Goal: Transaction & Acquisition: Download file/media

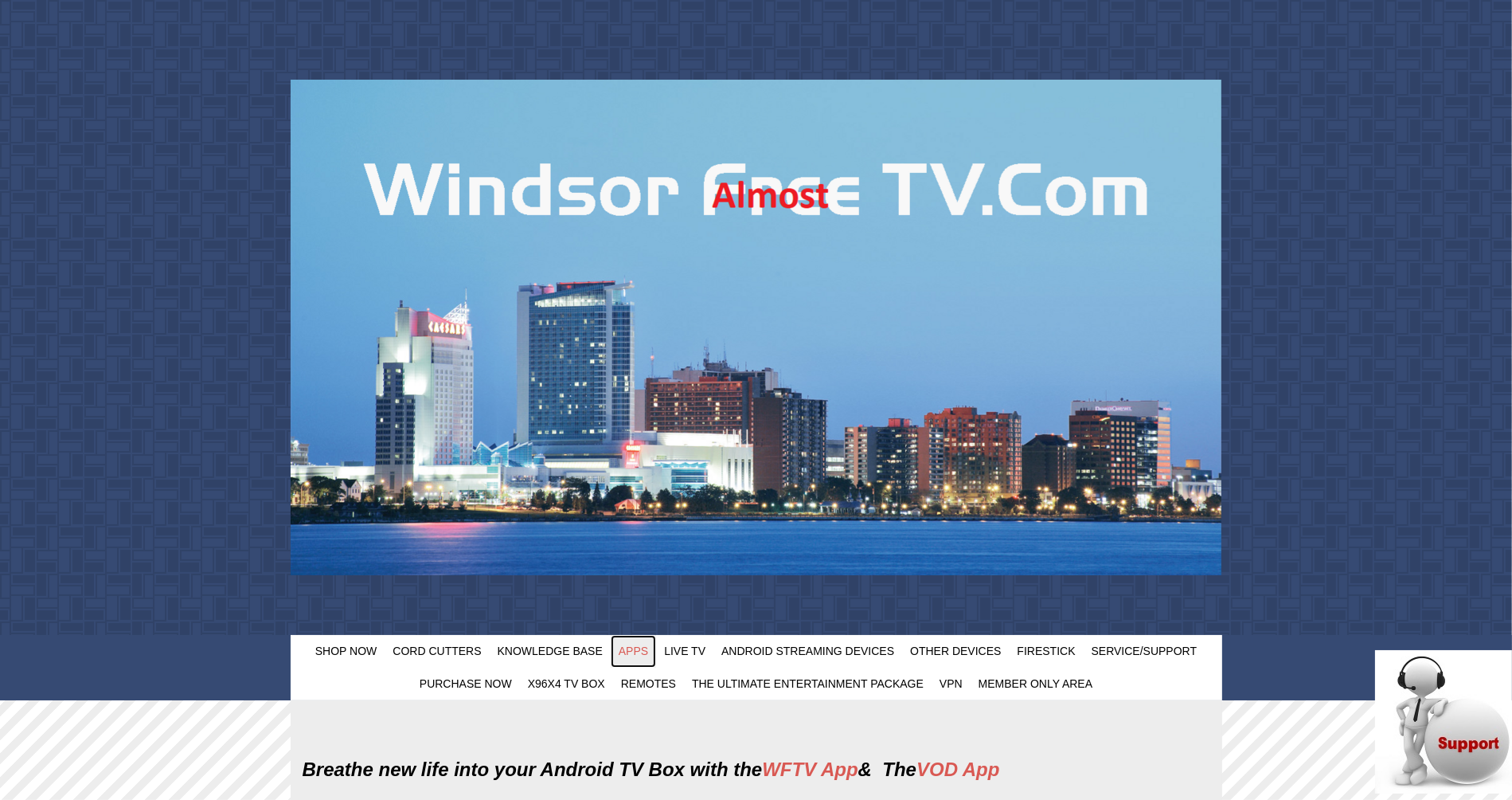
click at [638, 661] on link "Apps" at bounding box center [634, 651] width 45 height 33
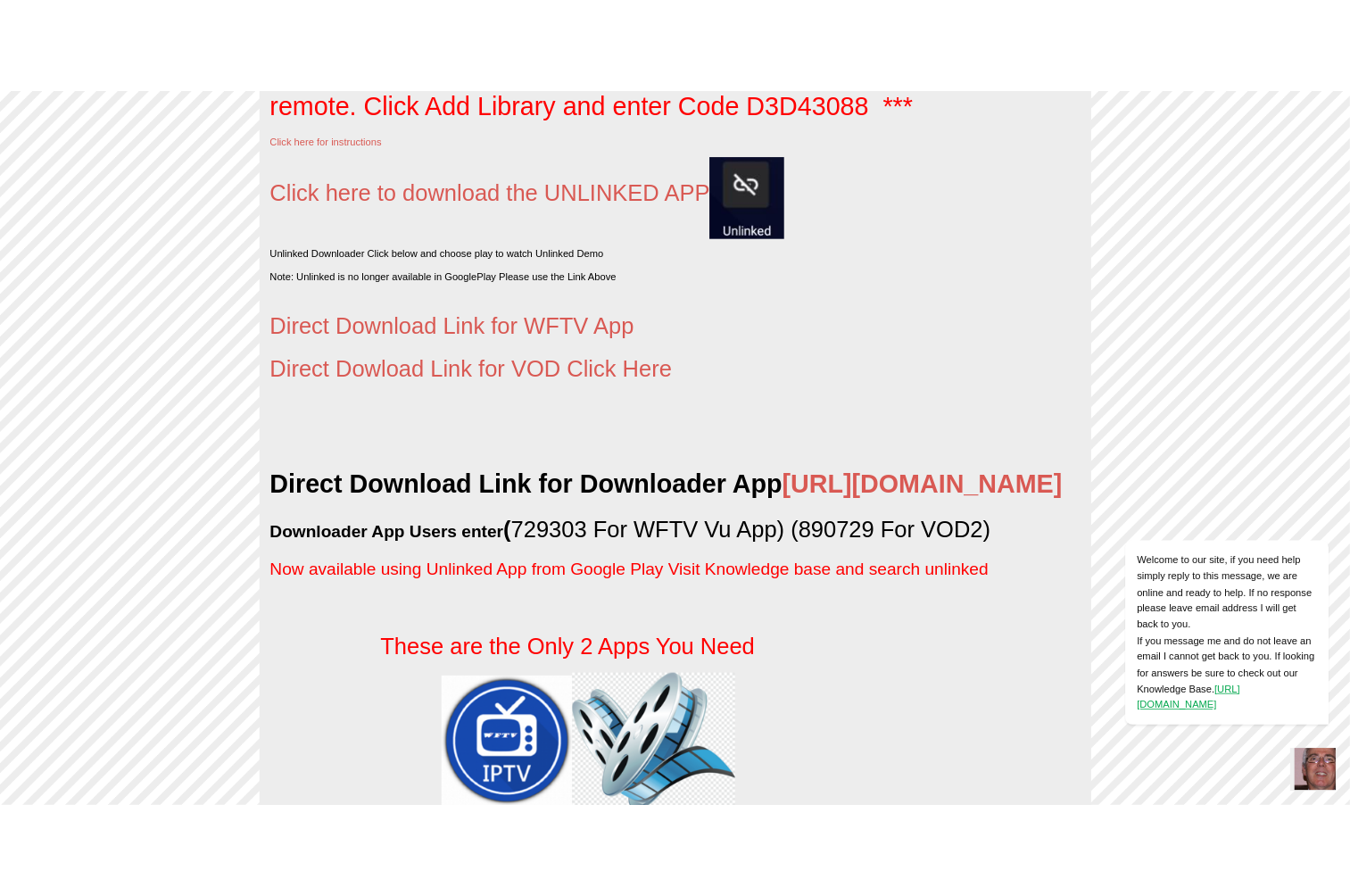
scroll to position [3036, 0]
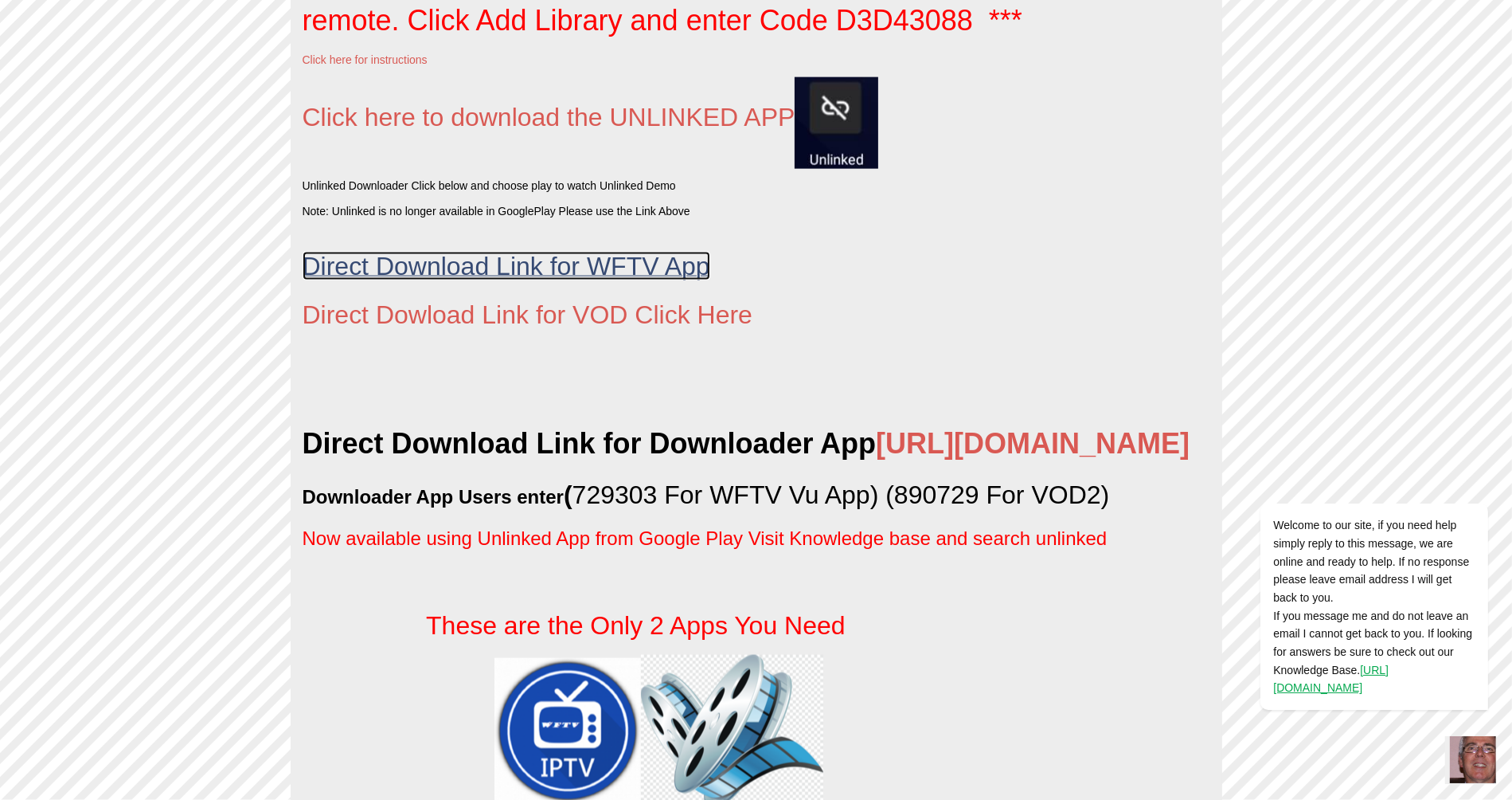
click at [657, 278] on span "Direct Download Link for WFTV App" at bounding box center [506, 266] width 407 height 29
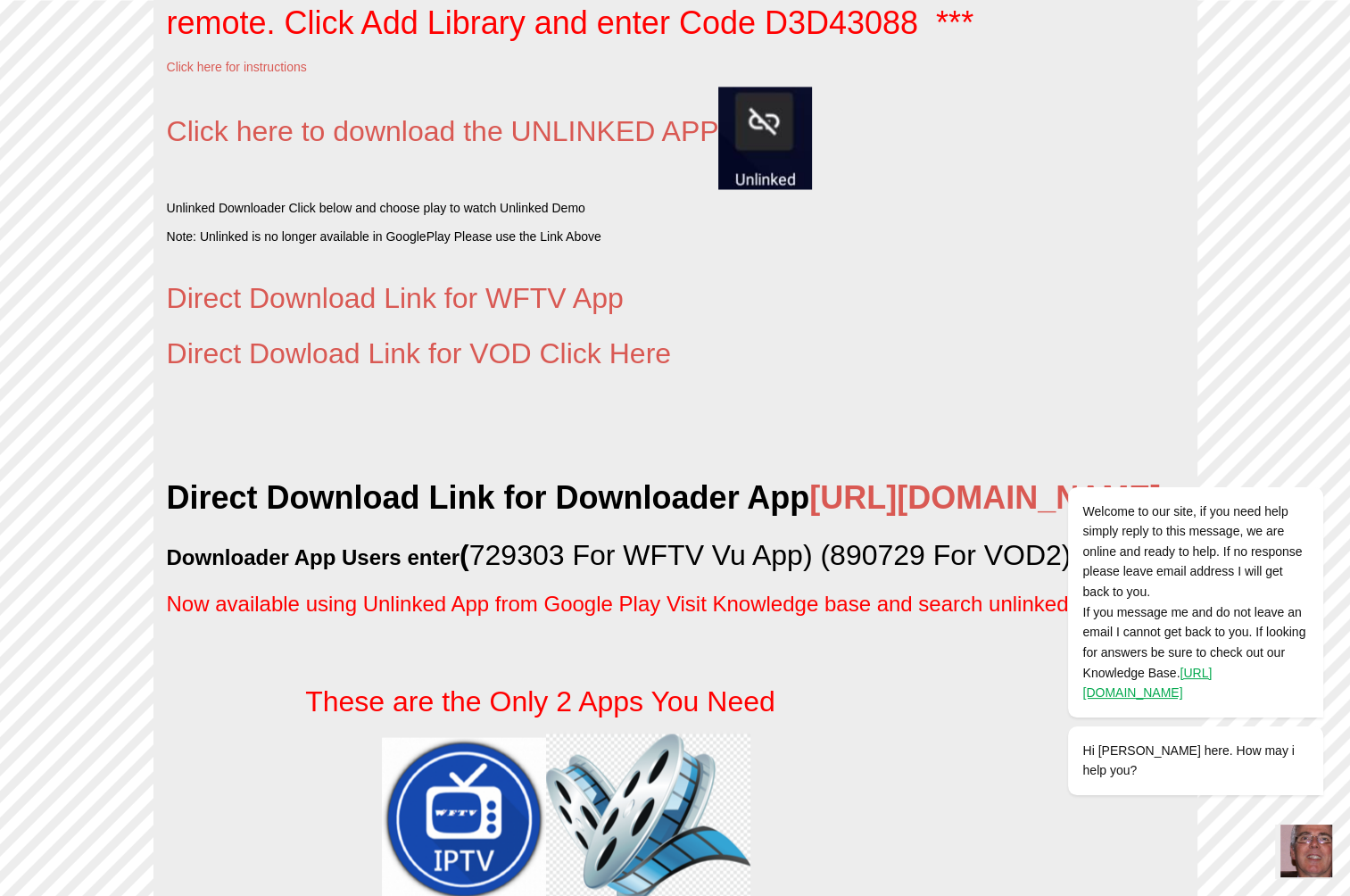
drag, startPoint x: 1308, startPoint y: 488, endPoint x: 2319, endPoint y: 834, distance: 1068.6
click at [1308, 470] on icon "Chat attention grabber" at bounding box center [1312, 461] width 16 height 16
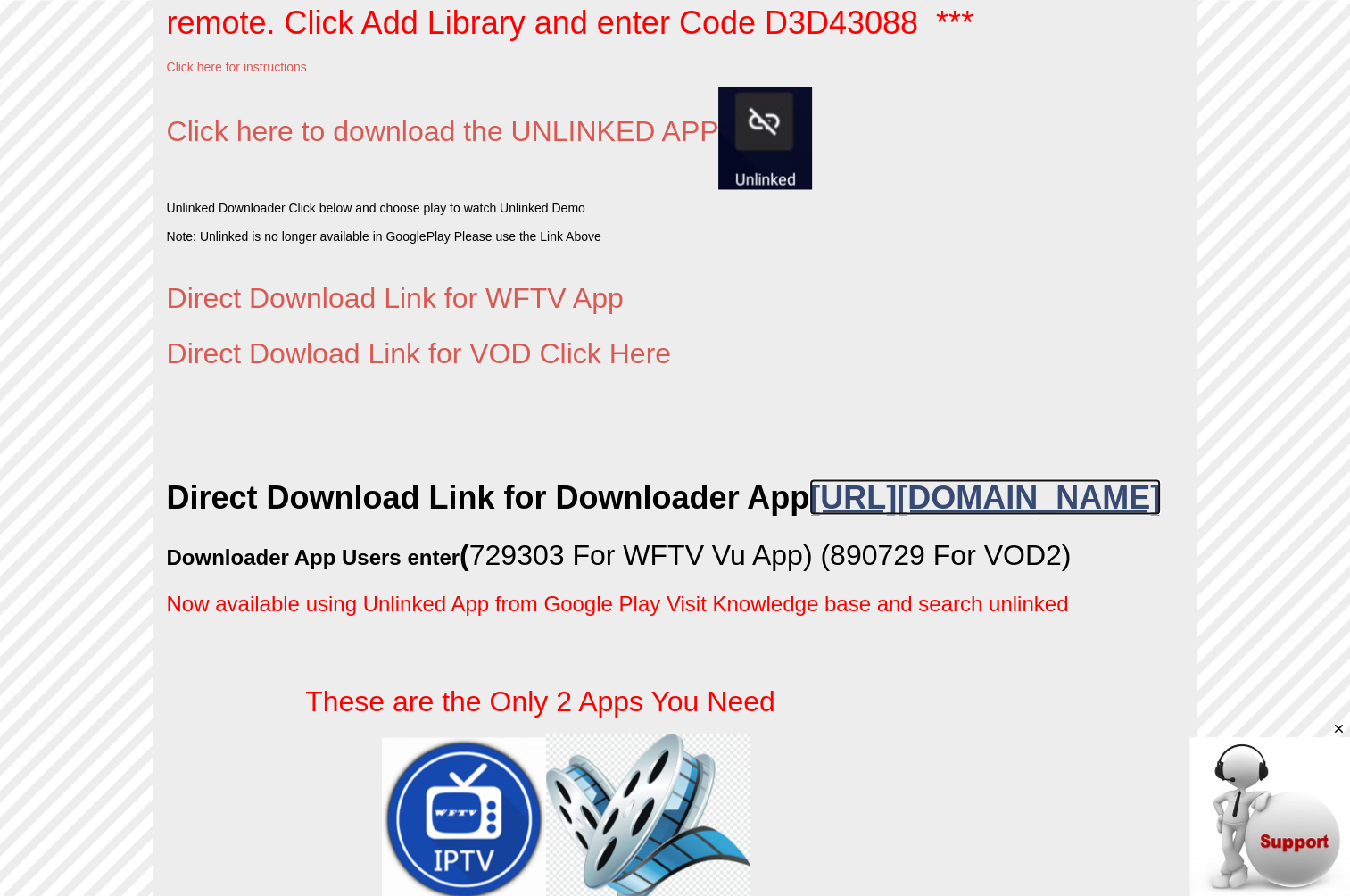
click at [949, 503] on link "[URL][DOMAIN_NAME]" at bounding box center [985, 496] width 351 height 37
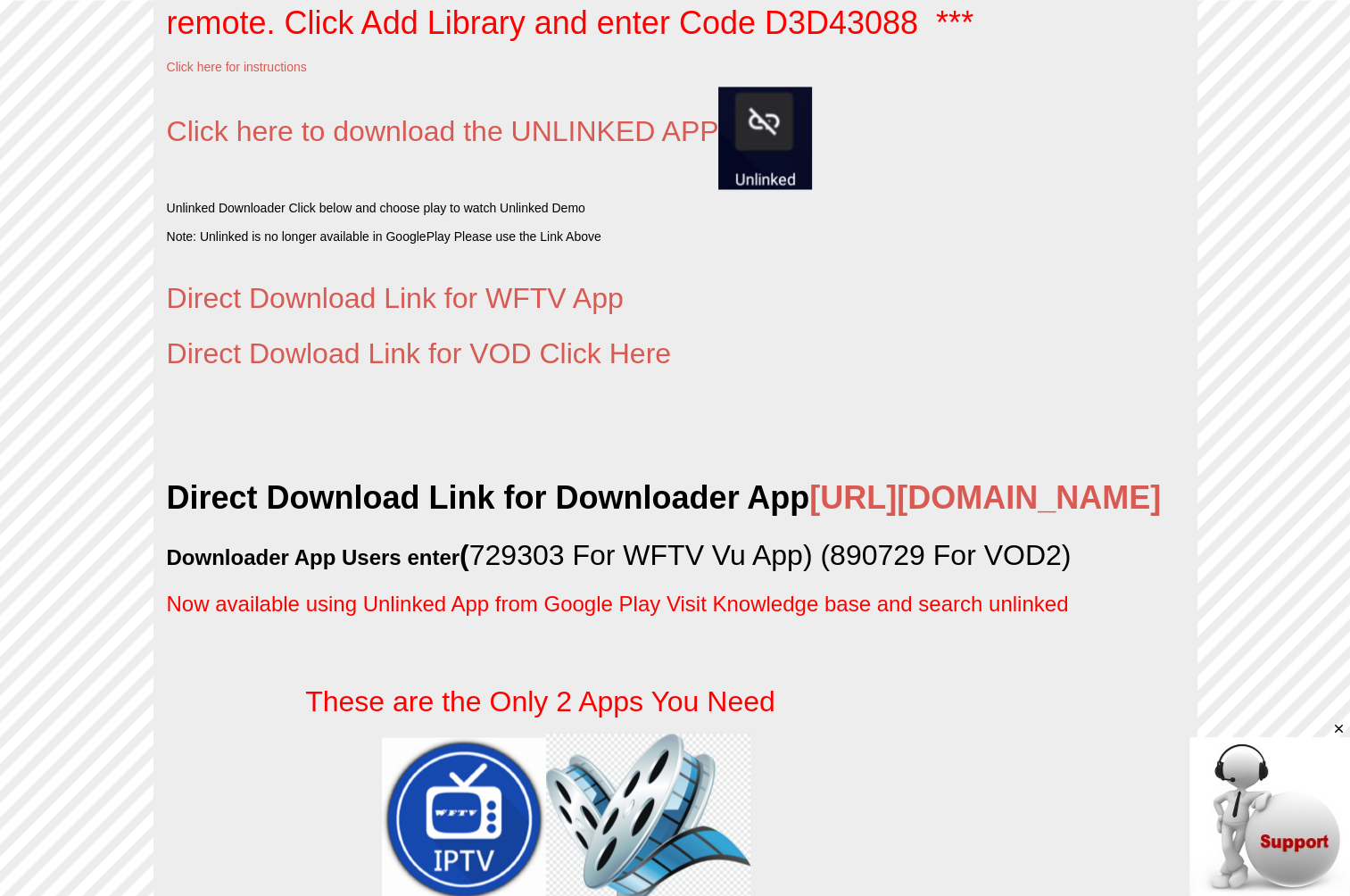
click at [985, 345] on p "Direct Dowload Link for VOD Click Here" at bounding box center [675, 352] width 1017 height 45
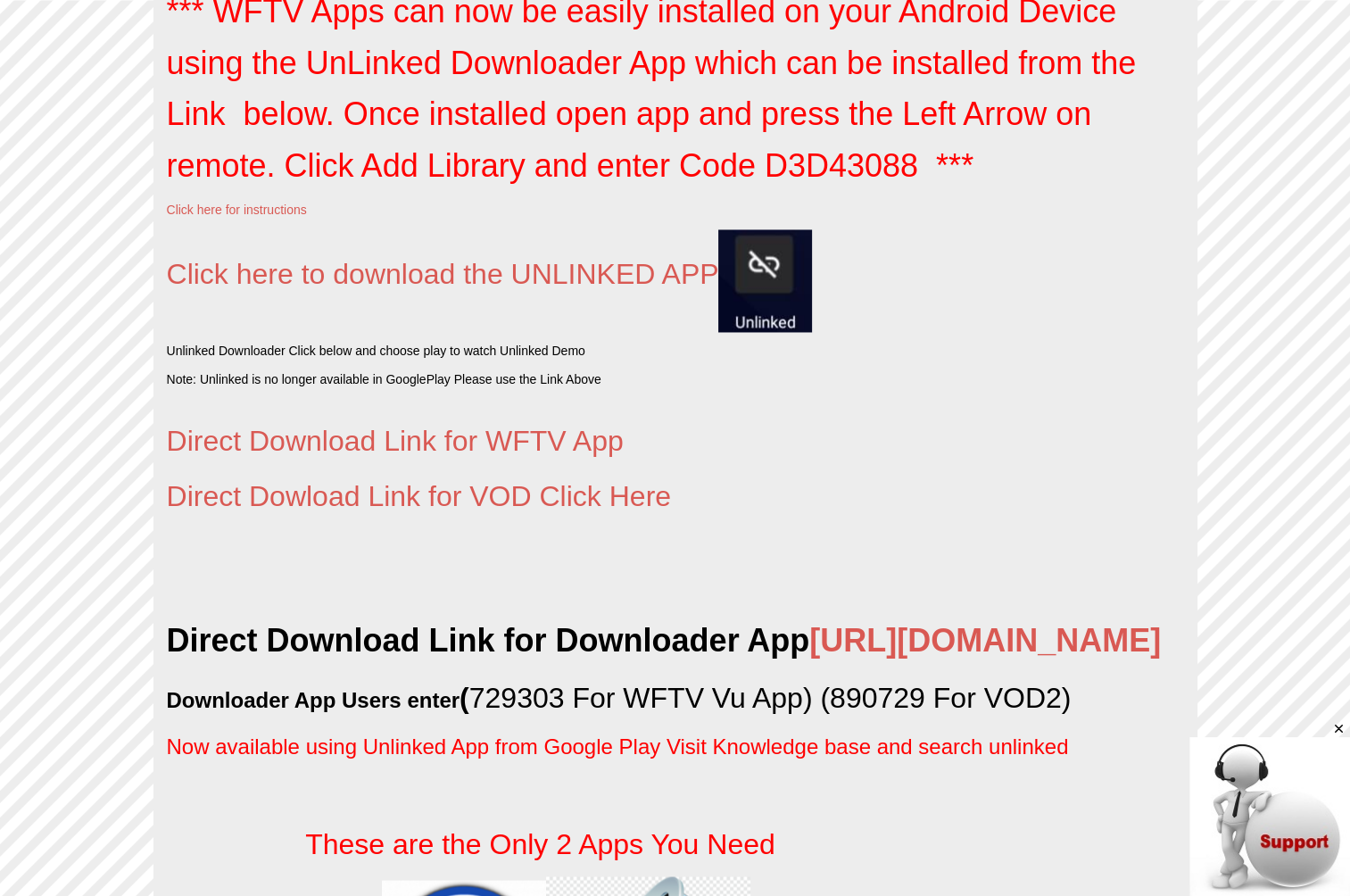
scroll to position [2858, 0]
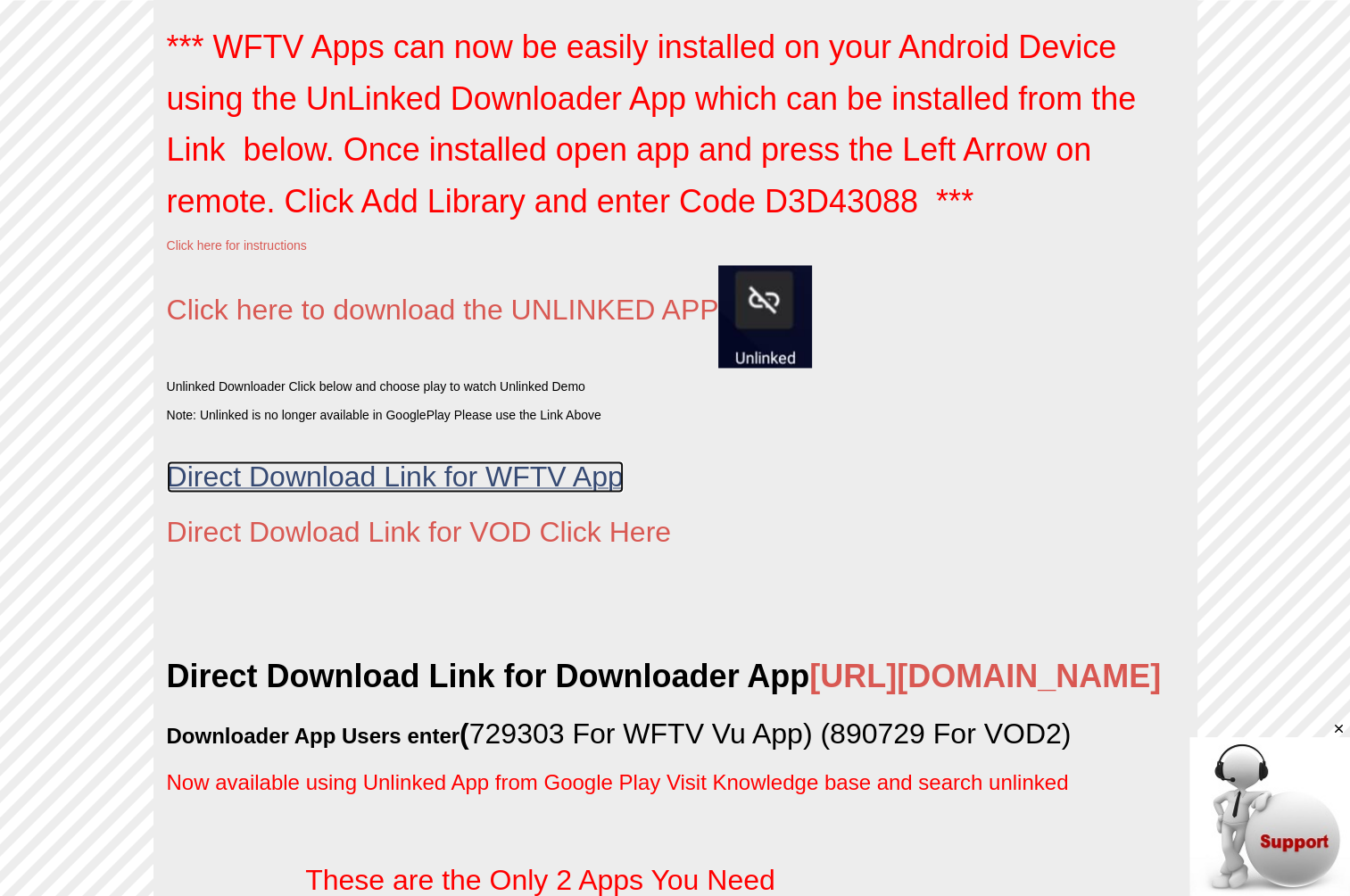
click at [528, 473] on span "Direct Download Link for WFTV App" at bounding box center [396, 476] width 457 height 32
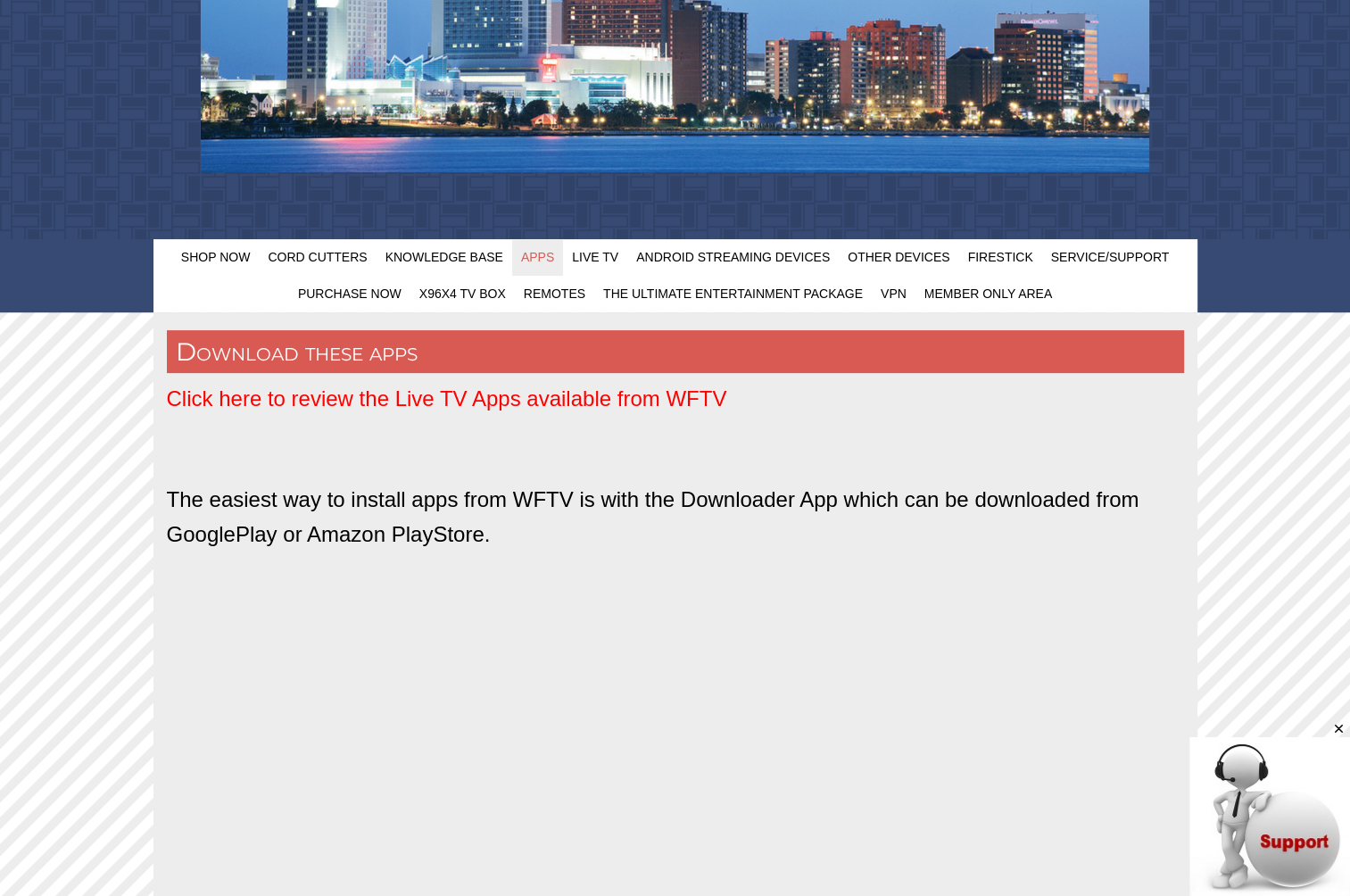
scroll to position [361, 0]
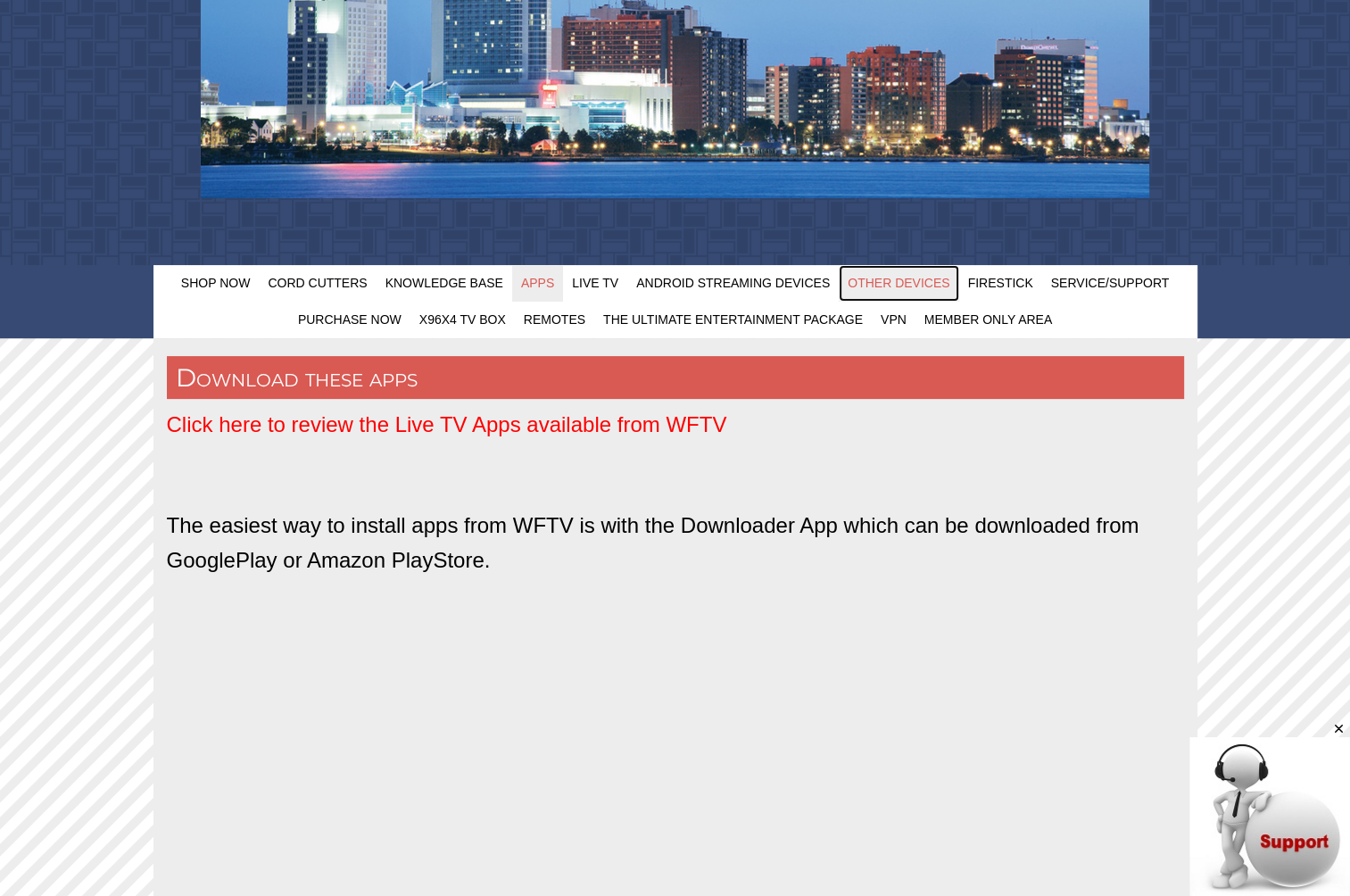
click at [937, 284] on span "Other Devices" at bounding box center [898, 283] width 101 height 14
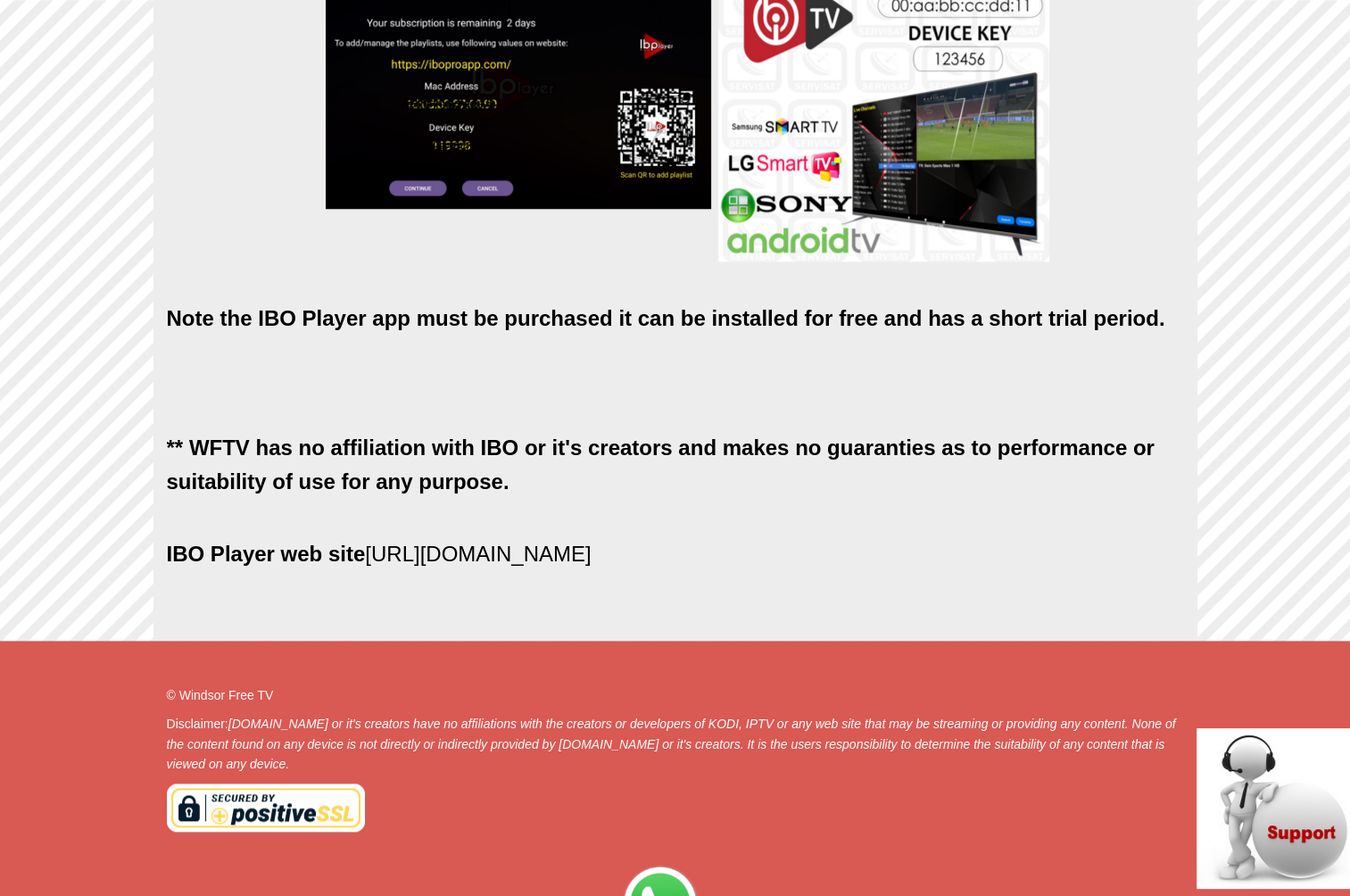
scroll to position [1606, 0]
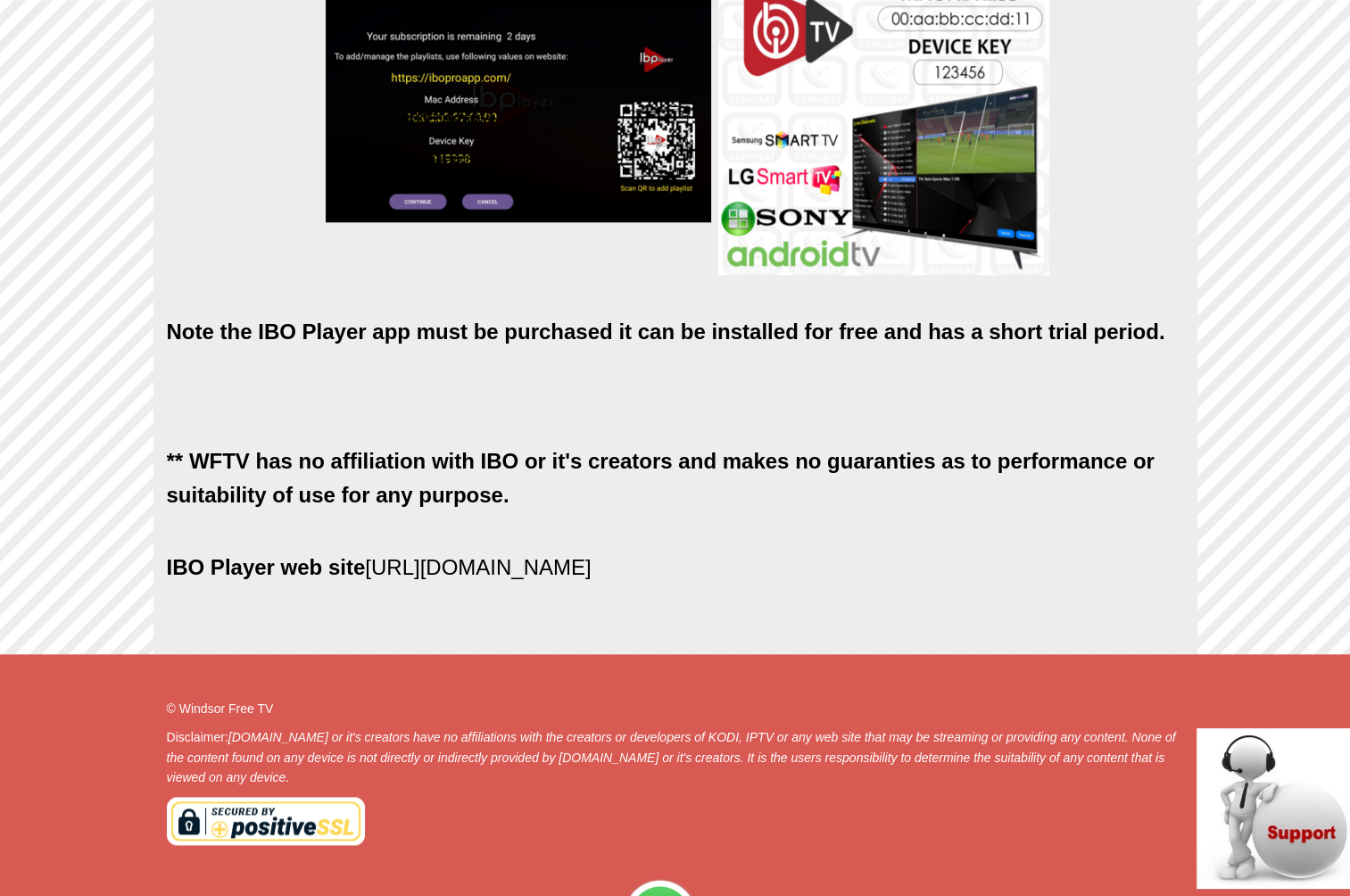
click at [421, 162] on img at bounding box center [519, 109] width 385 height 225
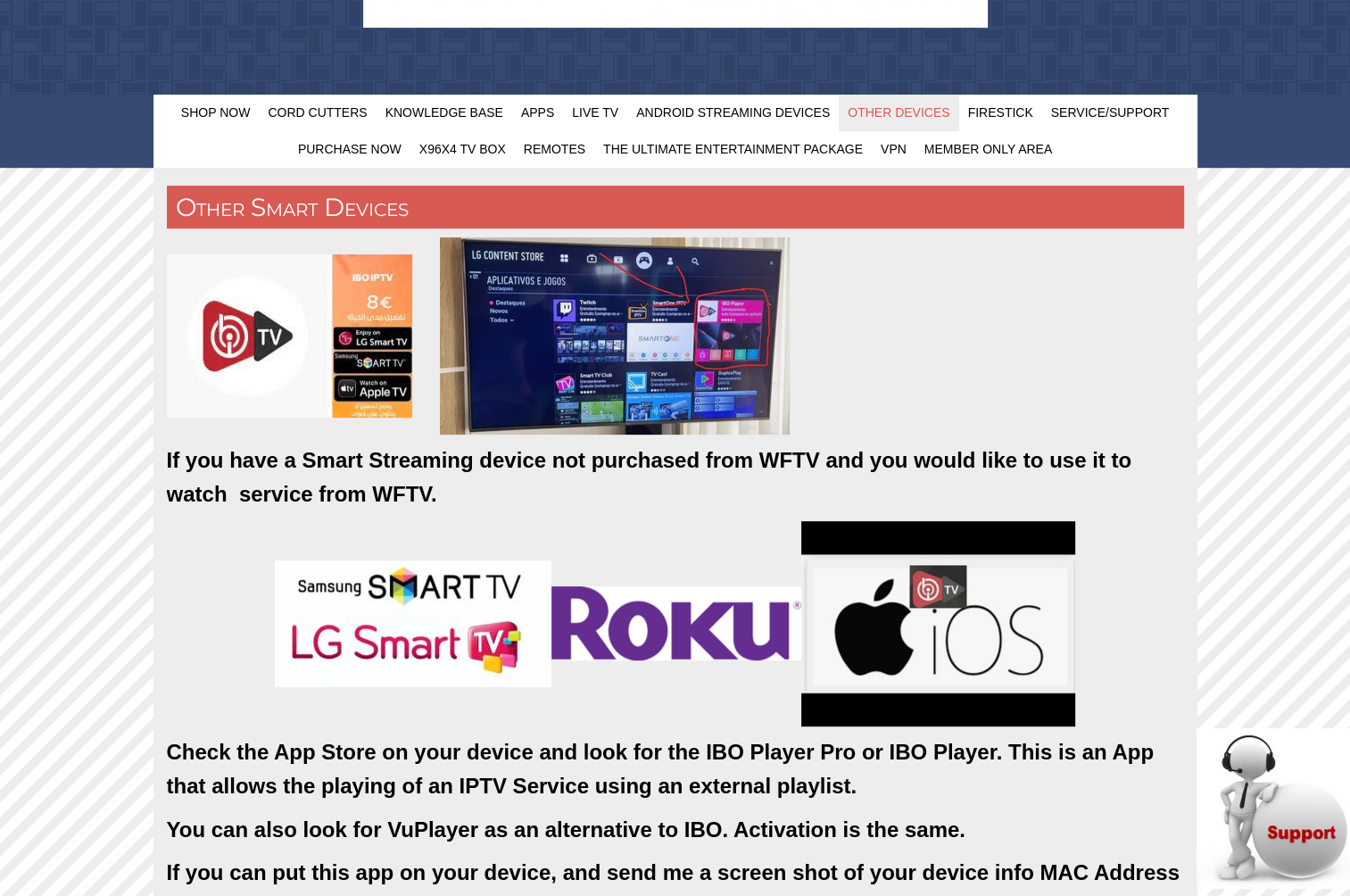
scroll to position [446, 0]
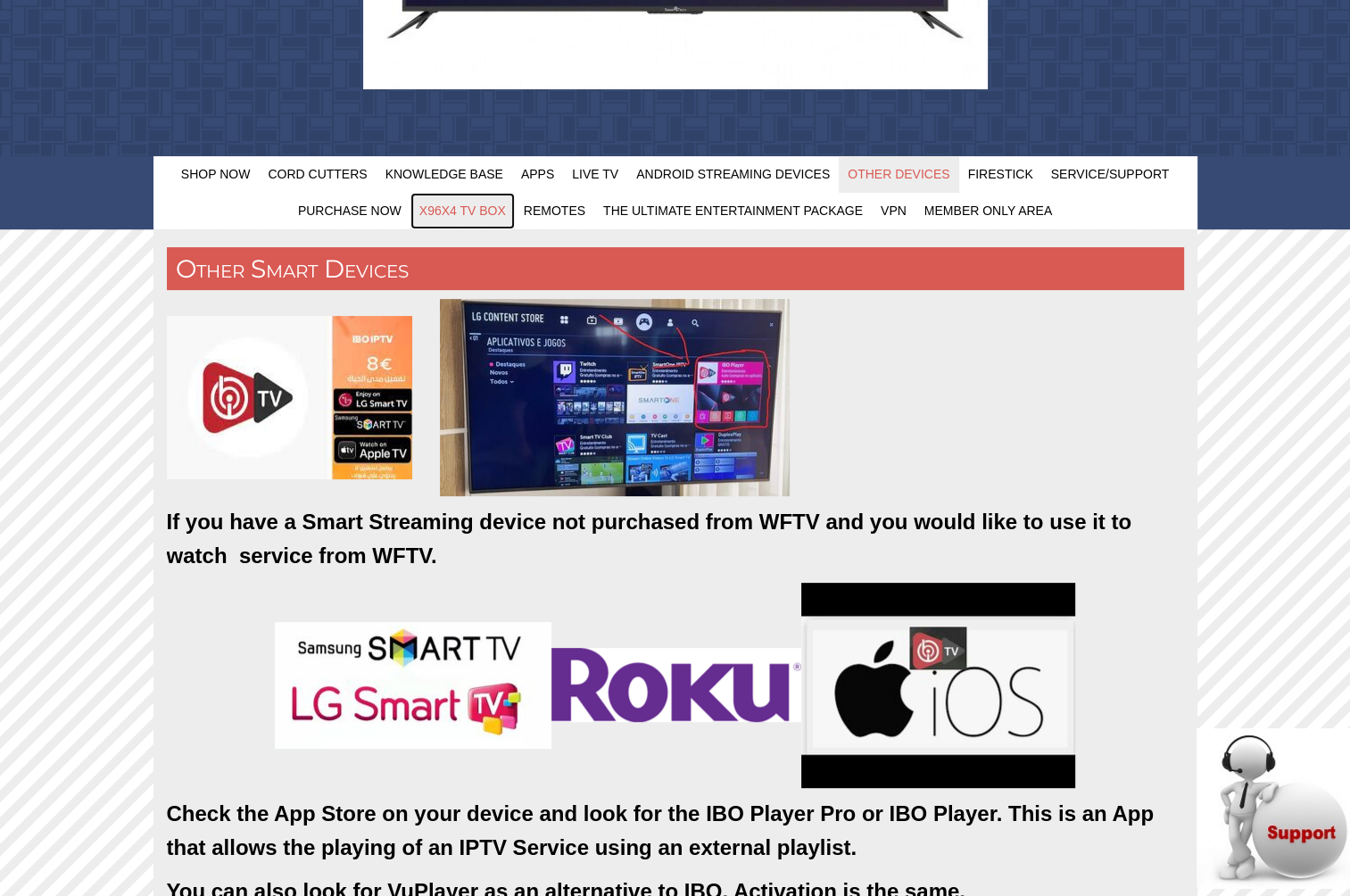
click at [448, 206] on span "X96X4 TV Box" at bounding box center [462, 210] width 86 height 14
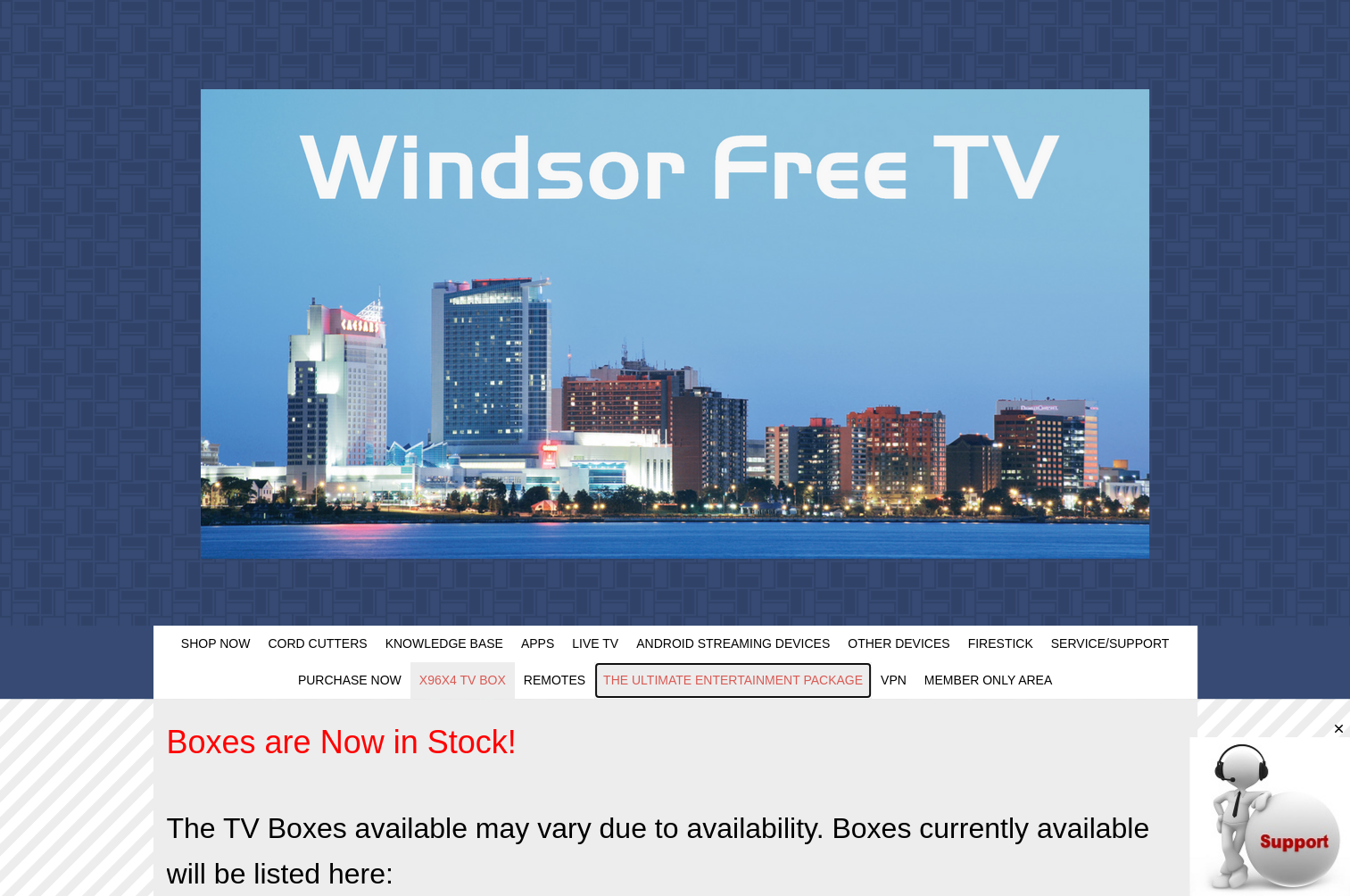
click at [696, 683] on span "The Ultimate Entertainment Package" at bounding box center [733, 679] width 259 height 14
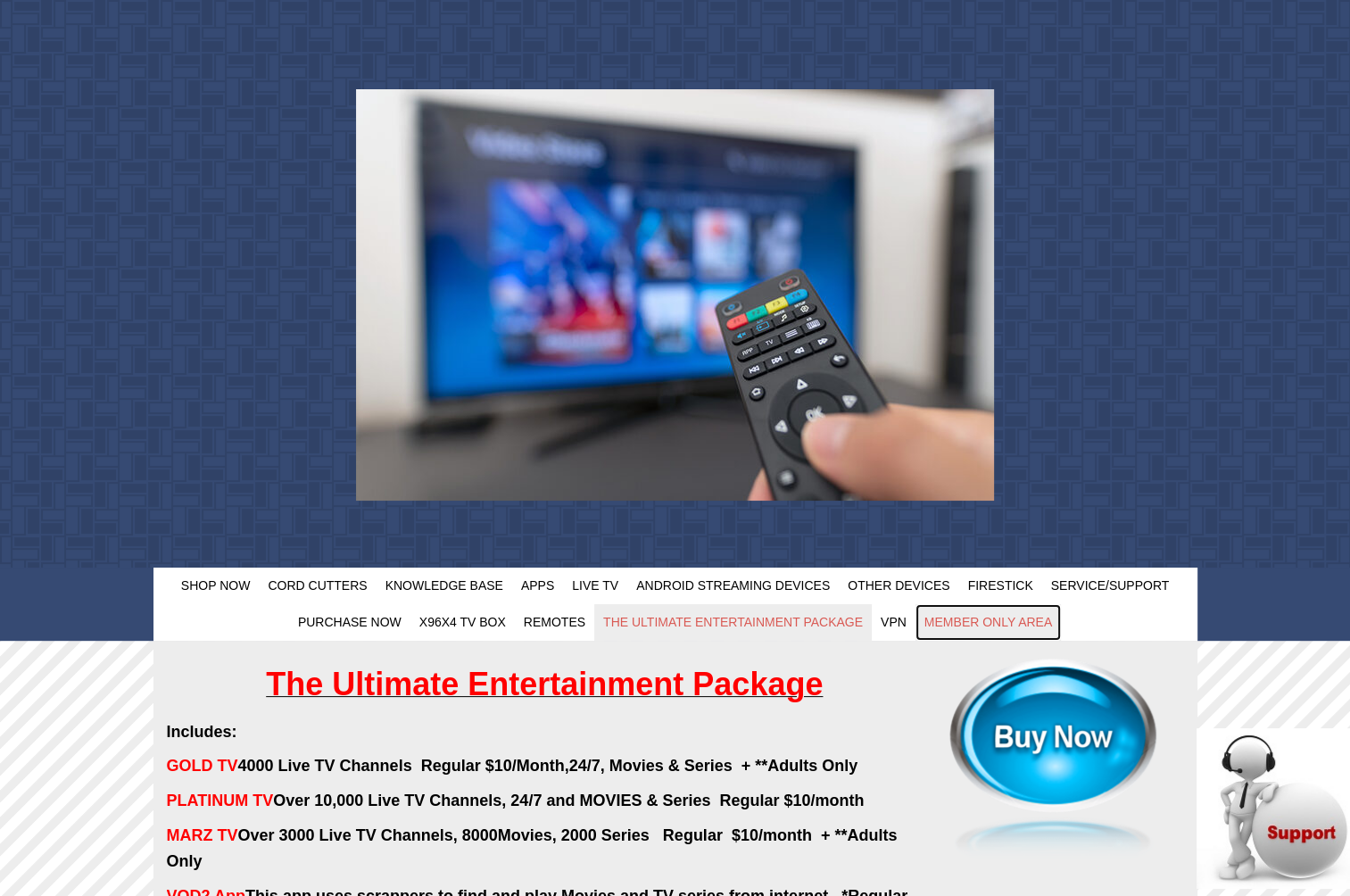
click at [935, 612] on link "Member Only Area" at bounding box center [988, 622] width 146 height 37
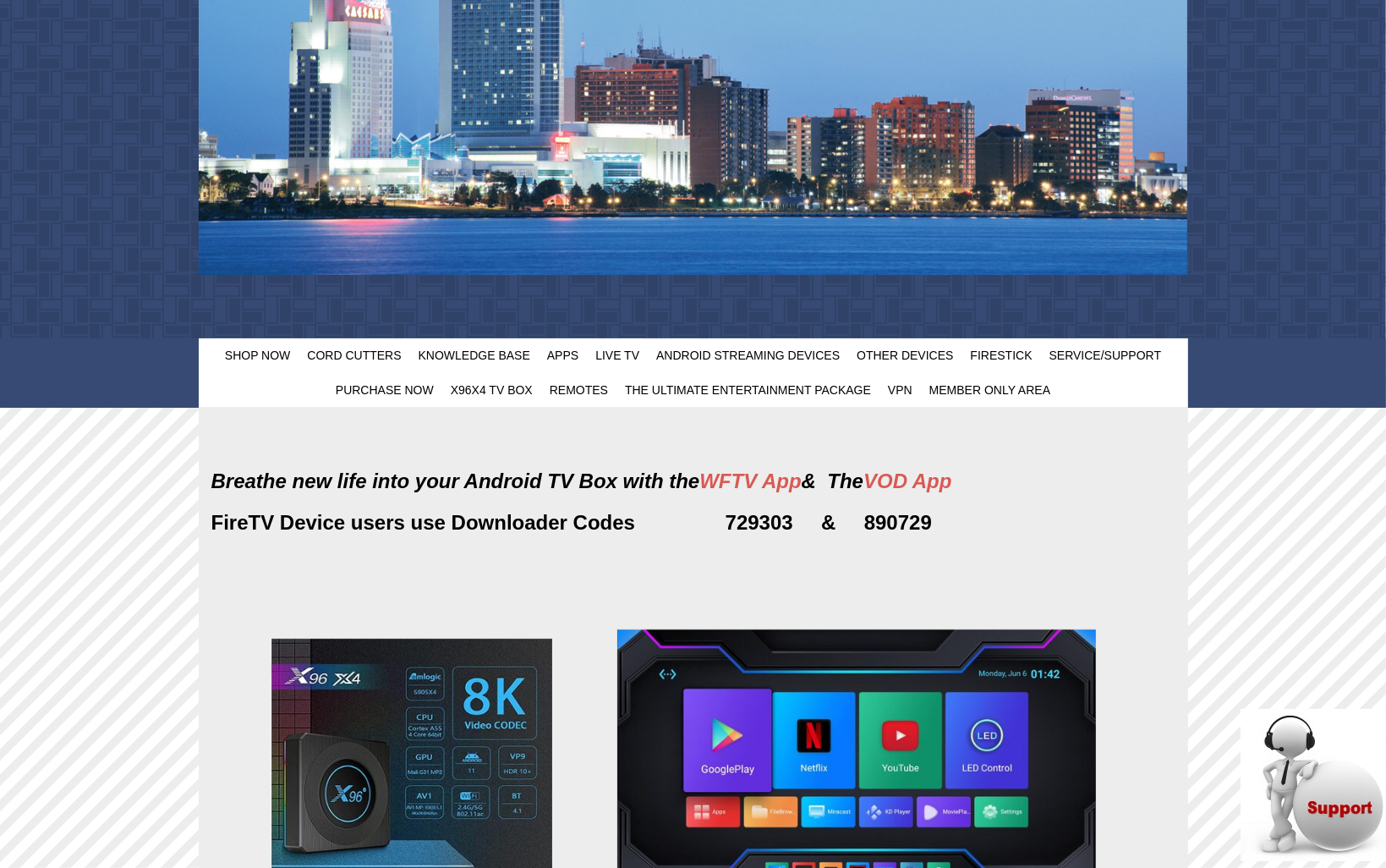
scroll to position [338, 0]
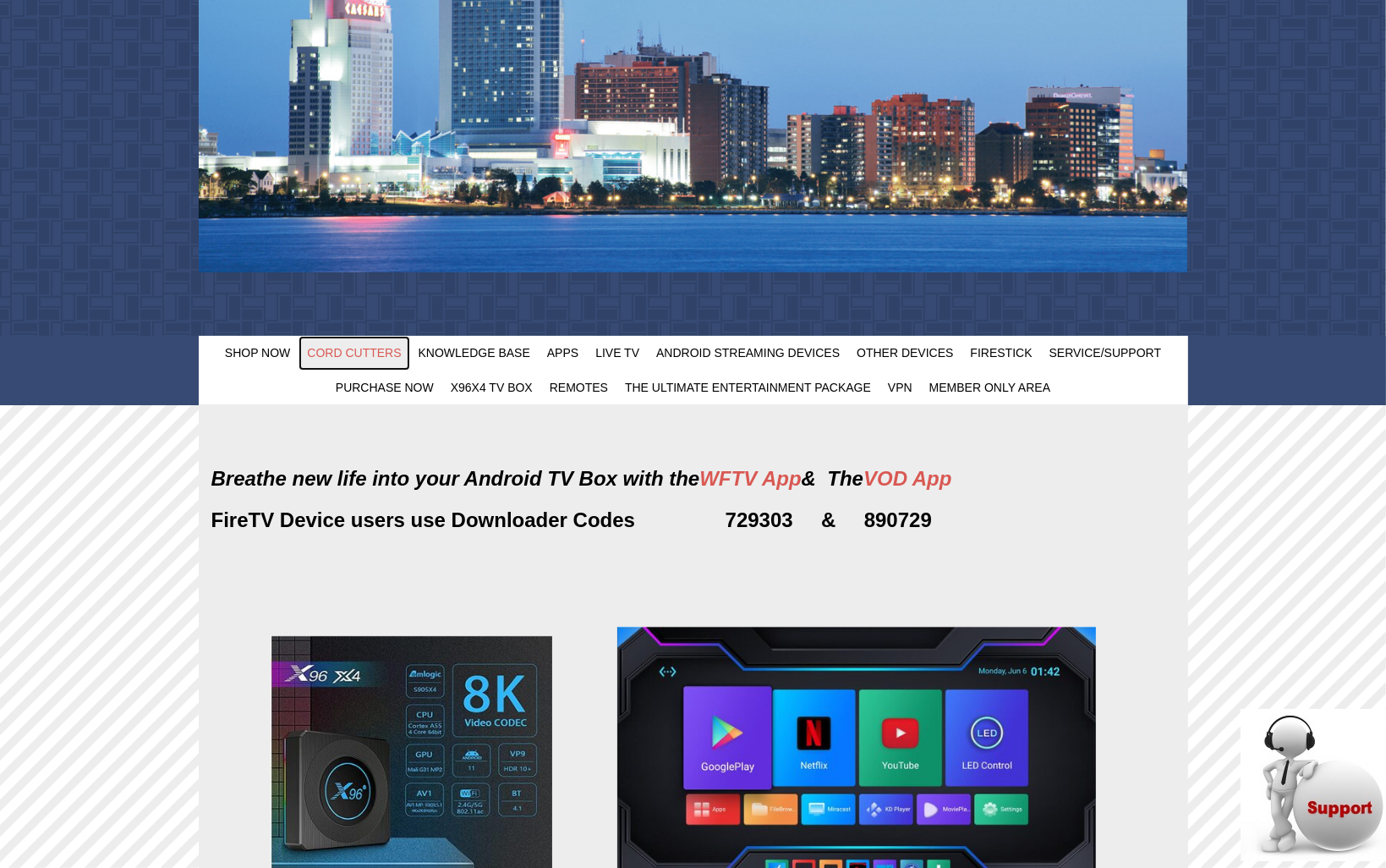
click at [329, 356] on span "Cord Cutters" at bounding box center [353, 353] width 93 height 13
click at [470, 366] on link "Knowledge Base" at bounding box center [474, 353] width 128 height 35
click at [906, 361] on link "Other Devices" at bounding box center [904, 353] width 113 height 35
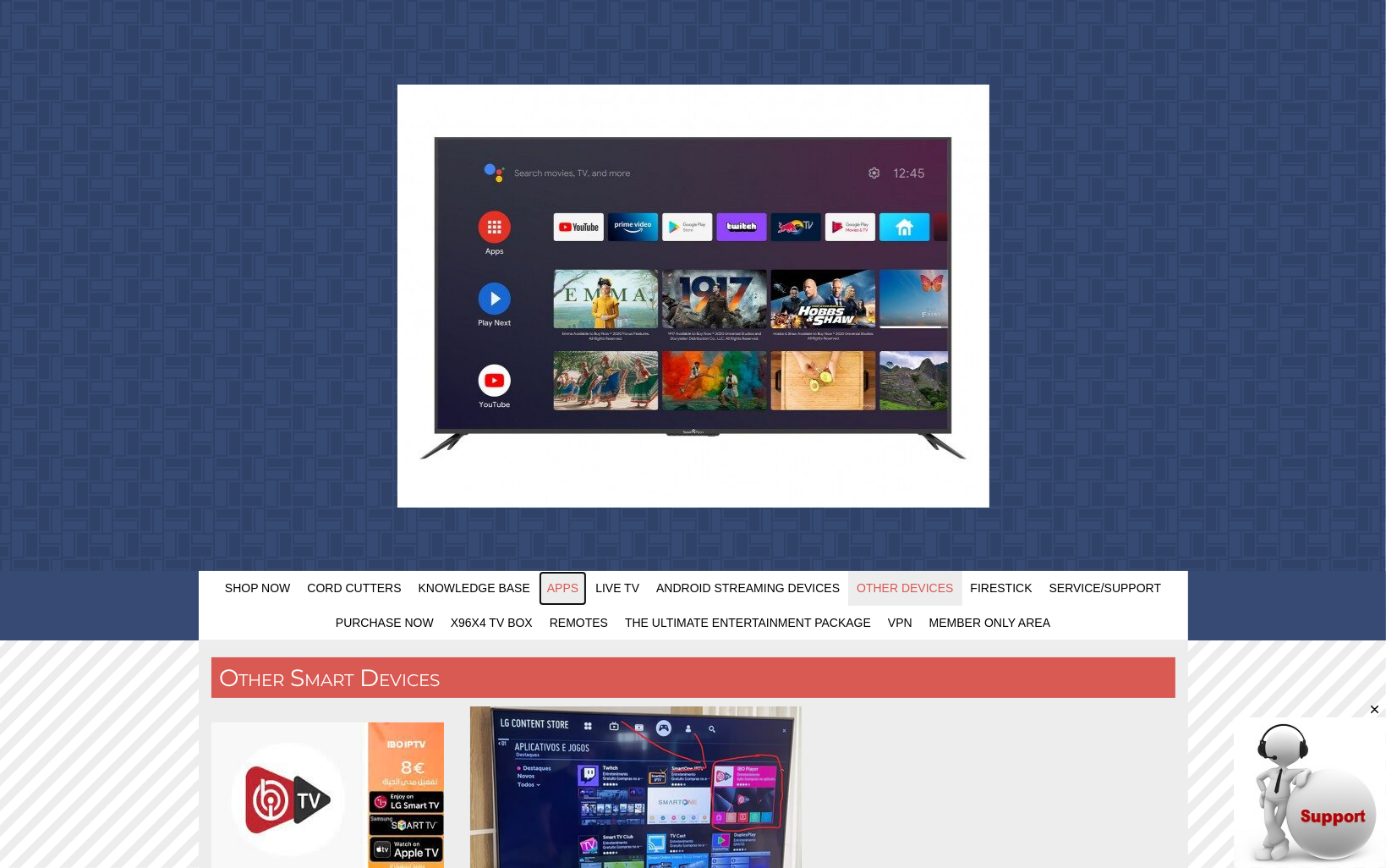
click at [580, 588] on link "Apps" at bounding box center [563, 588] width 48 height 35
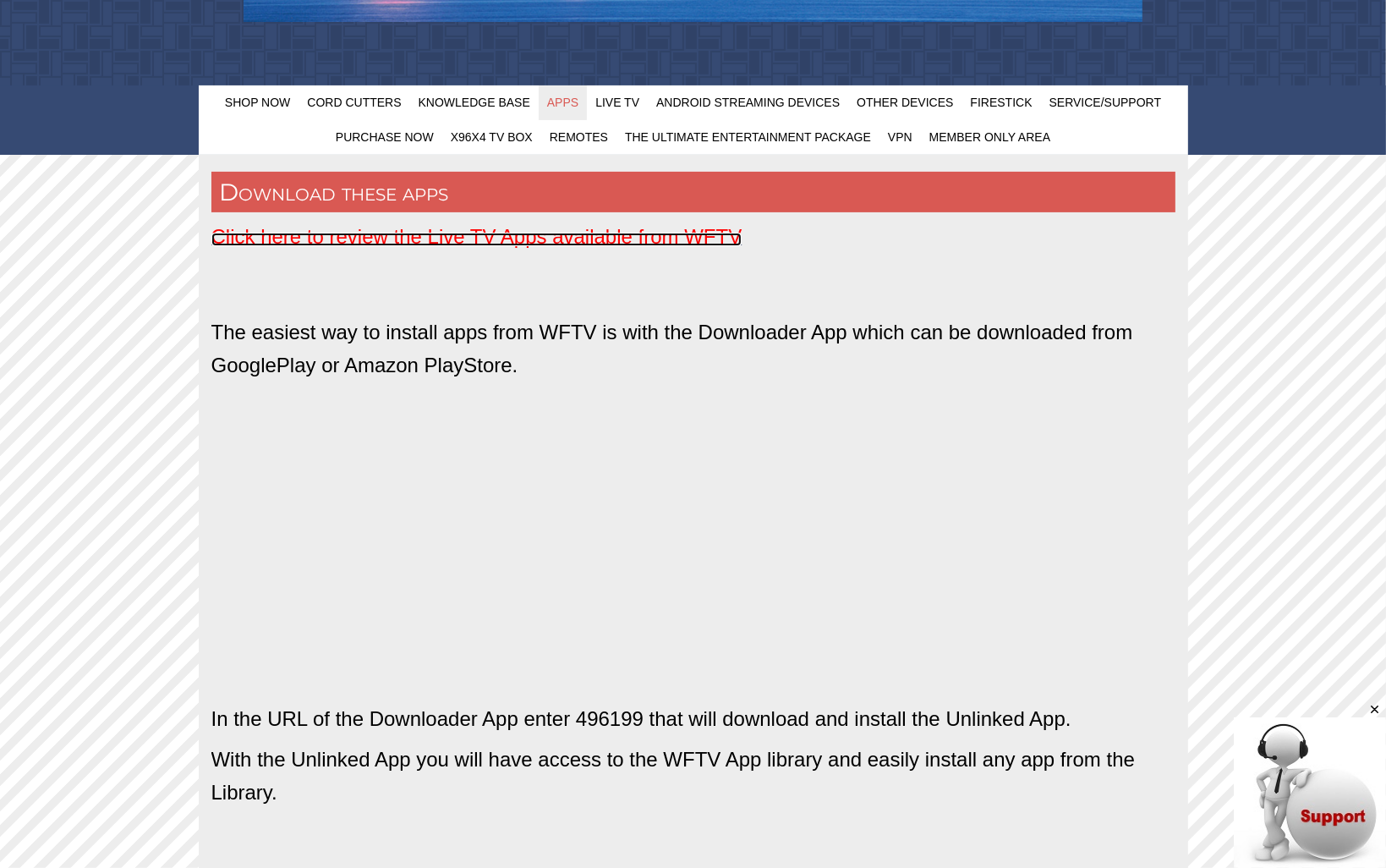
click at [509, 242] on span "Click here to review the Live TV Apps available from WFTV" at bounding box center [476, 237] width 531 height 23
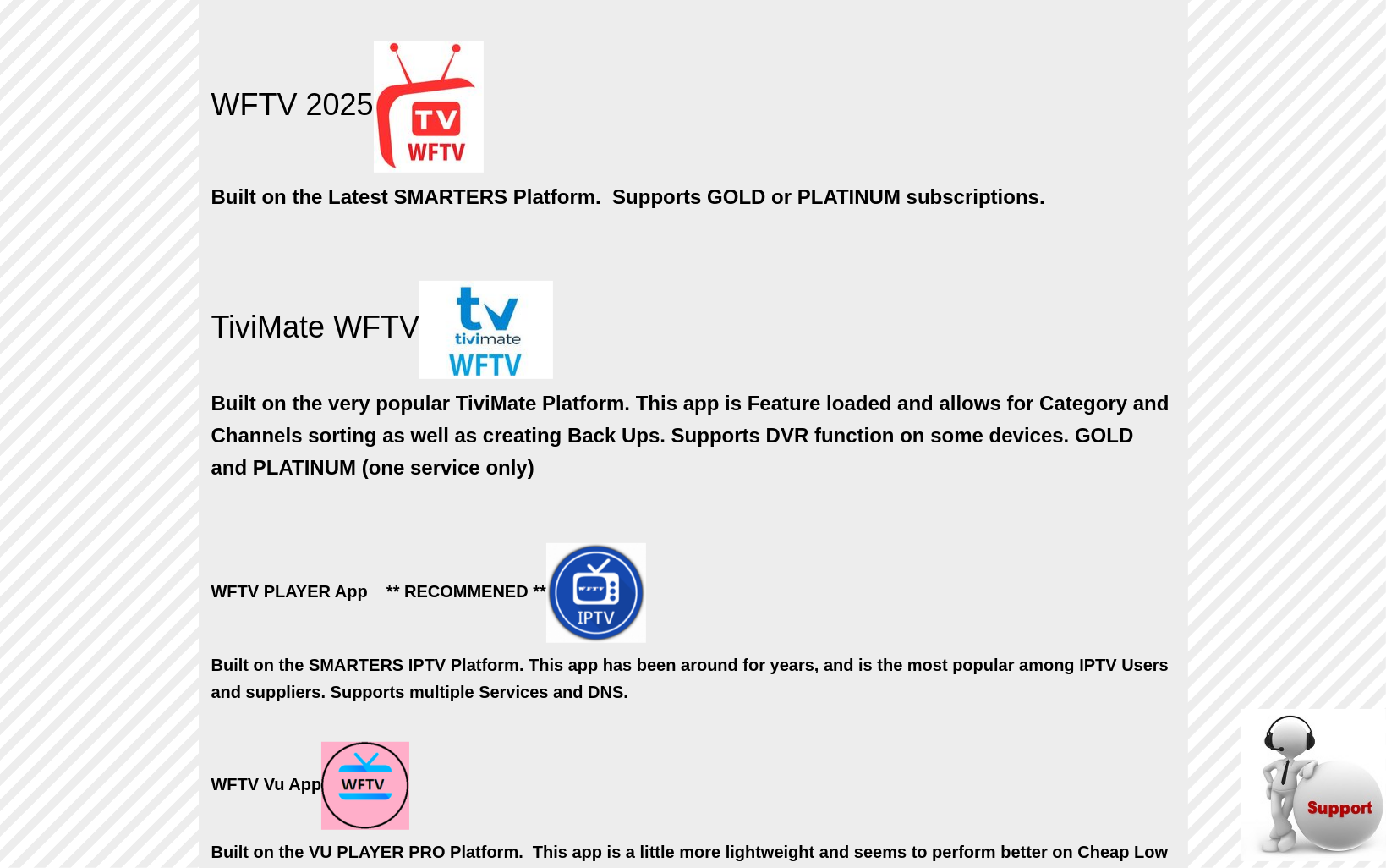
scroll to position [761, 0]
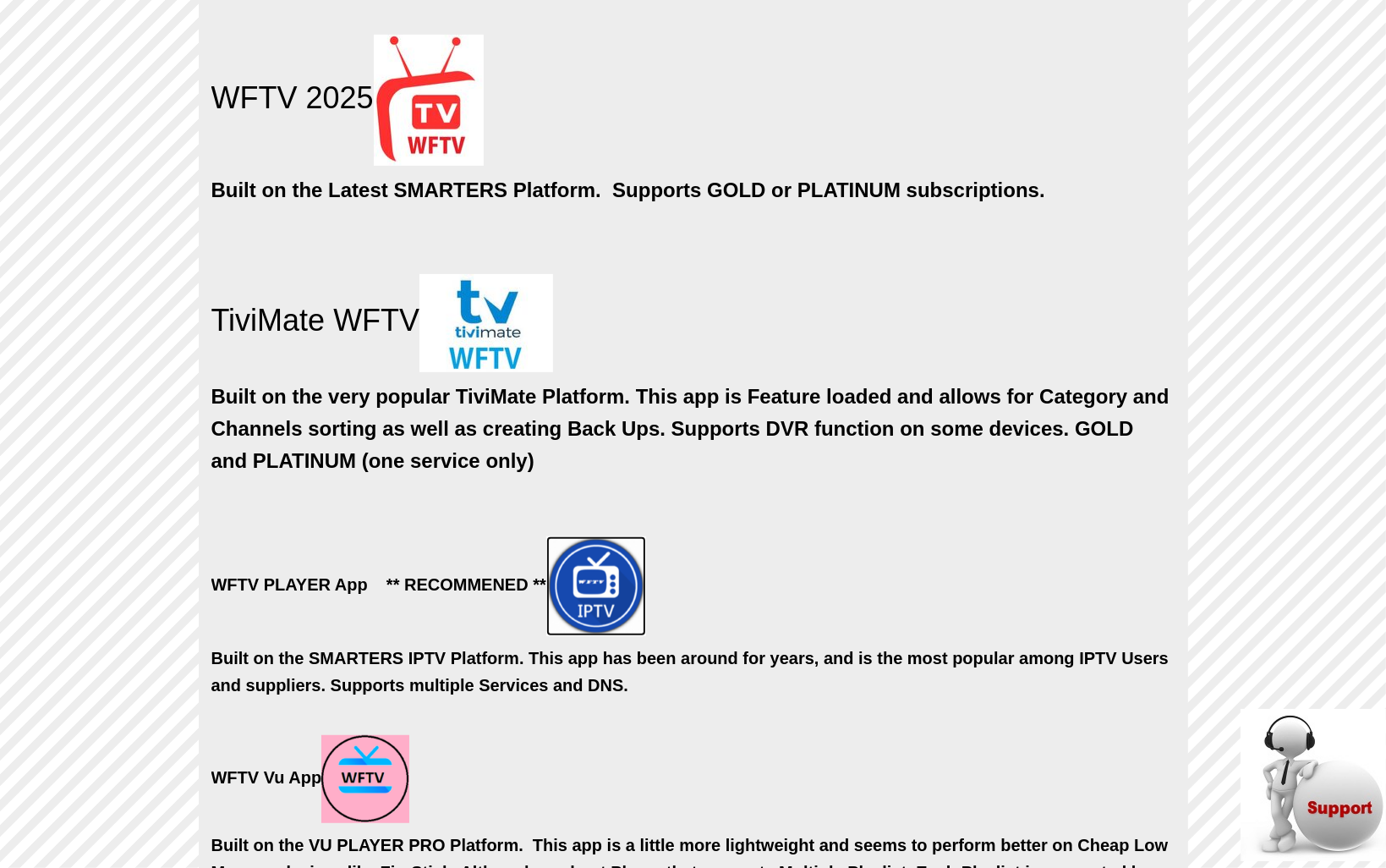
click at [589, 596] on img at bounding box center [596, 586] width 100 height 100
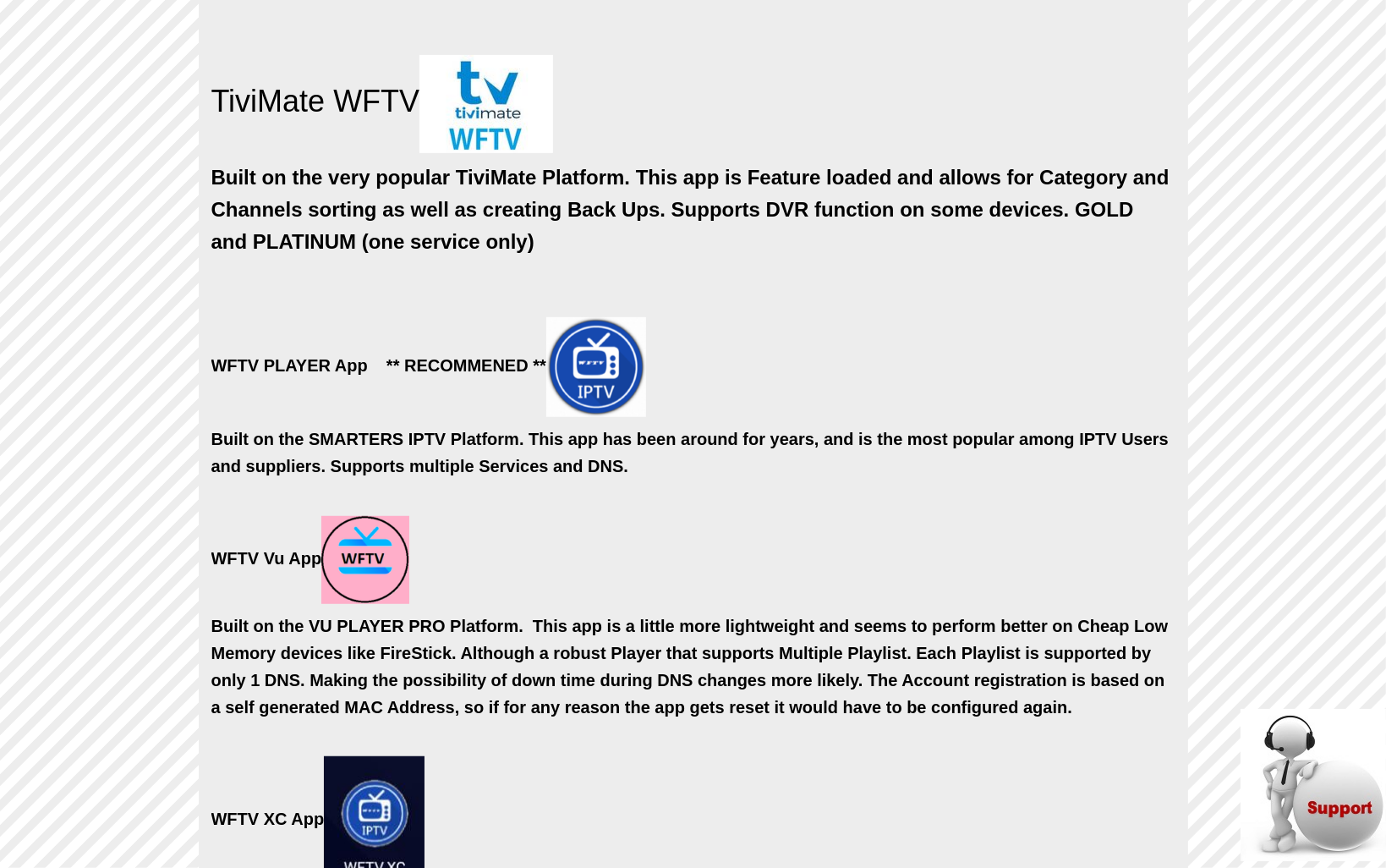
scroll to position [1015, 0]
